Goal: Navigation & Orientation: Find specific page/section

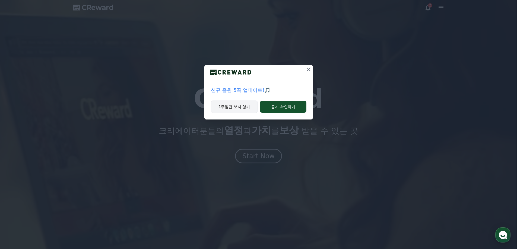
click at [240, 107] on button "1주일간 보지 않기" at bounding box center [234, 107] width 47 height 12
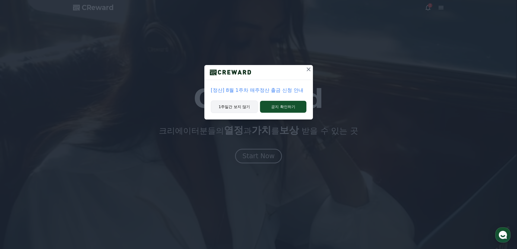
click at [245, 106] on button "1주일간 보지 않기" at bounding box center [234, 107] width 47 height 12
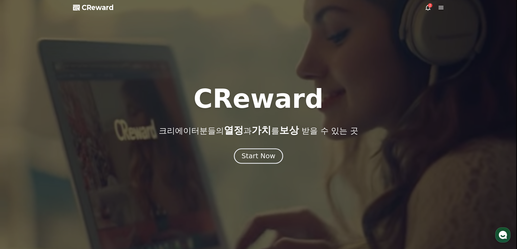
click at [262, 154] on div "Start Now" at bounding box center [259, 156] width 34 height 9
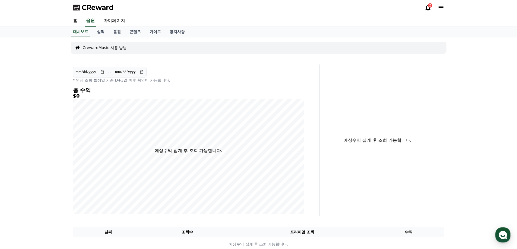
click at [428, 6] on icon at bounding box center [428, 8] width 5 height 6
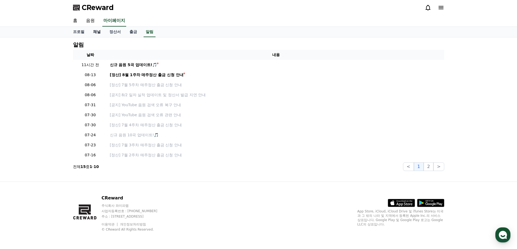
click at [96, 32] on link "채널" at bounding box center [97, 32] width 16 height 10
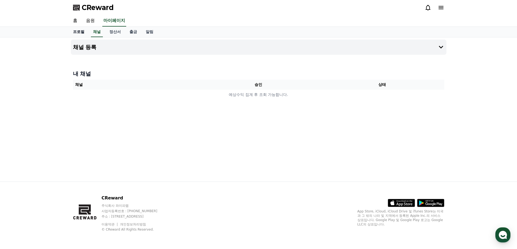
click at [81, 31] on link "프로필" at bounding box center [79, 32] width 20 height 10
select select "**********"
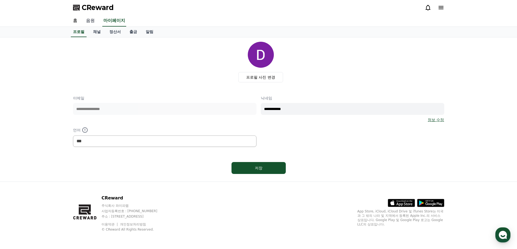
click at [92, 20] on link "음원" at bounding box center [90, 20] width 17 height 11
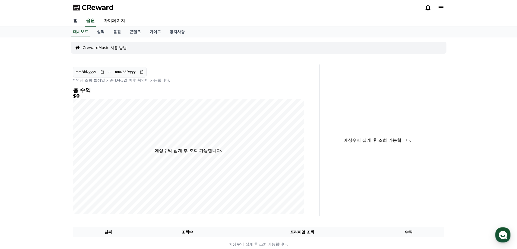
click at [75, 19] on link "홈" at bounding box center [75, 20] width 13 height 11
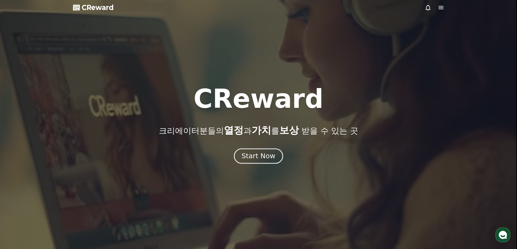
click at [251, 154] on div "Start Now" at bounding box center [259, 156] width 34 height 9
